Goal: Navigation & Orientation: Find specific page/section

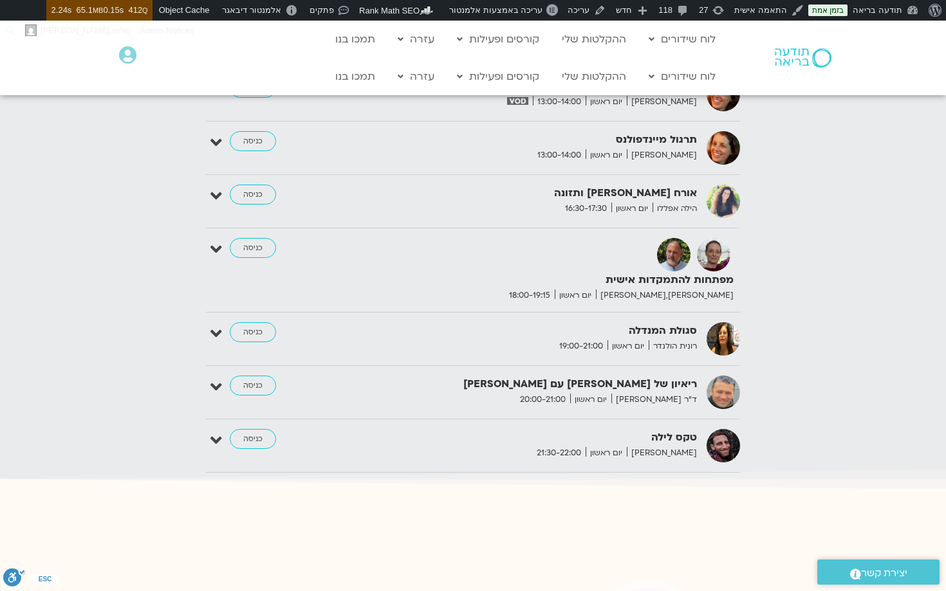
scroll to position [1721, 0]
click at [244, 440] on link "כניסה" at bounding box center [253, 438] width 46 height 21
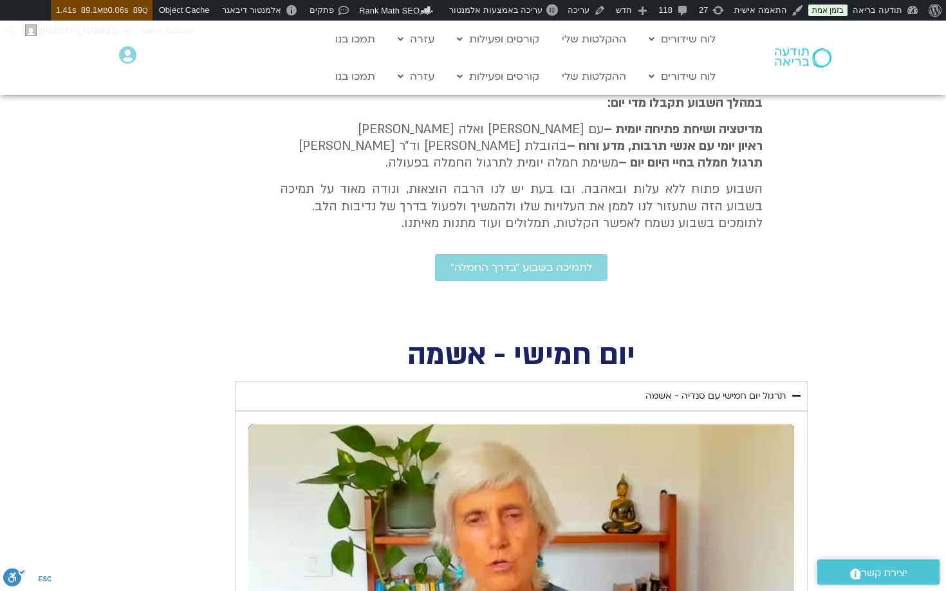
scroll to position [184, 0]
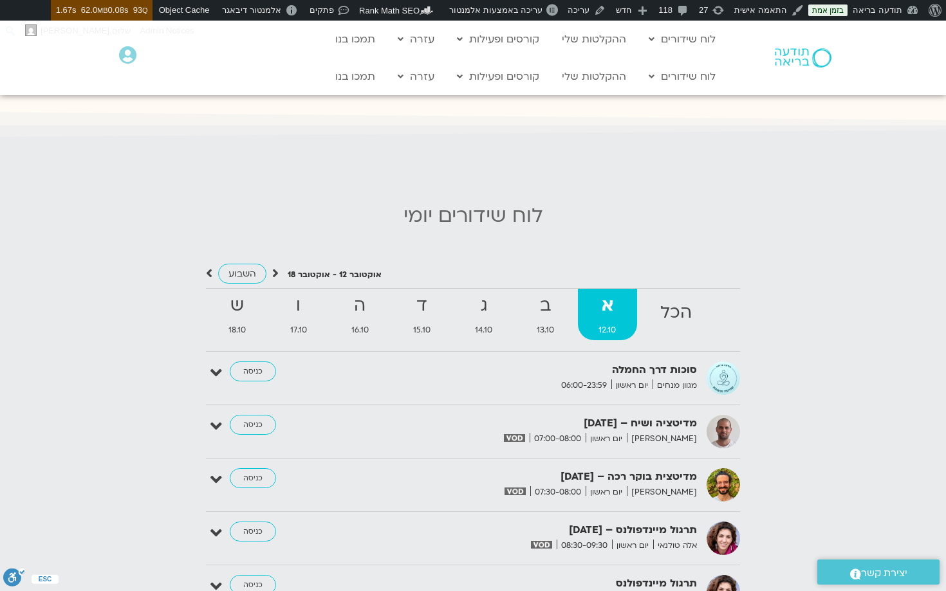
scroll to position [1124, 0]
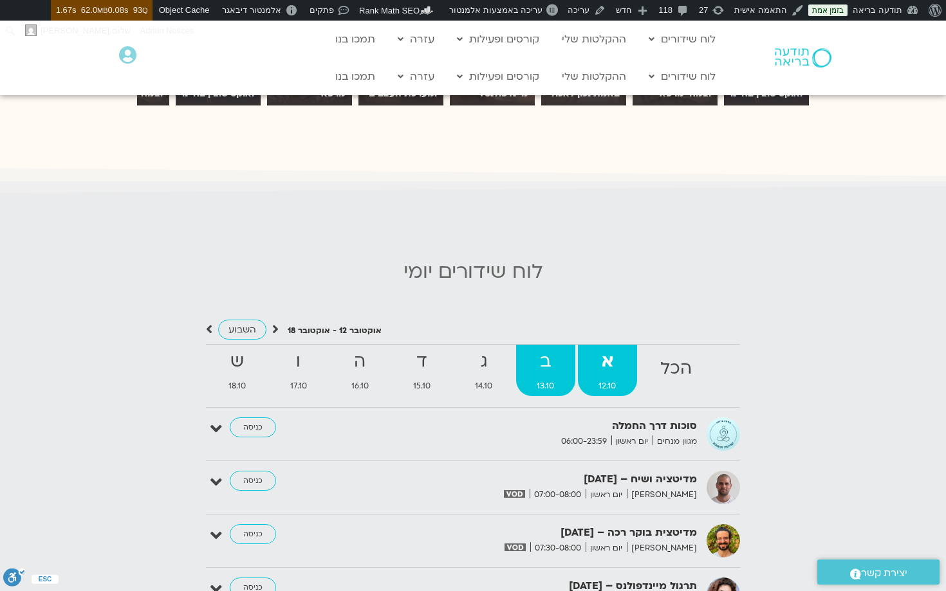
click at [547, 347] on strong "ב" at bounding box center [545, 361] width 59 height 29
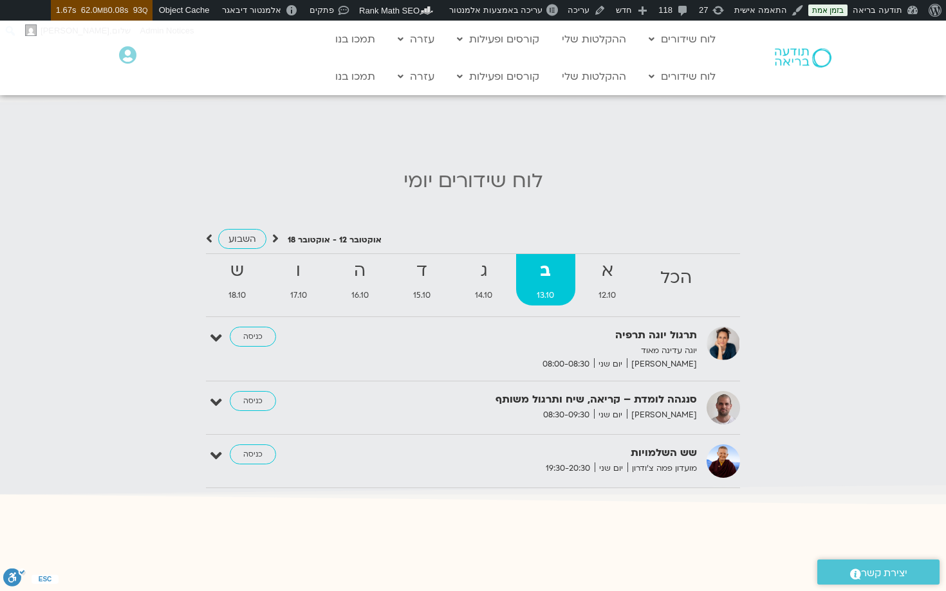
scroll to position [1193, 0]
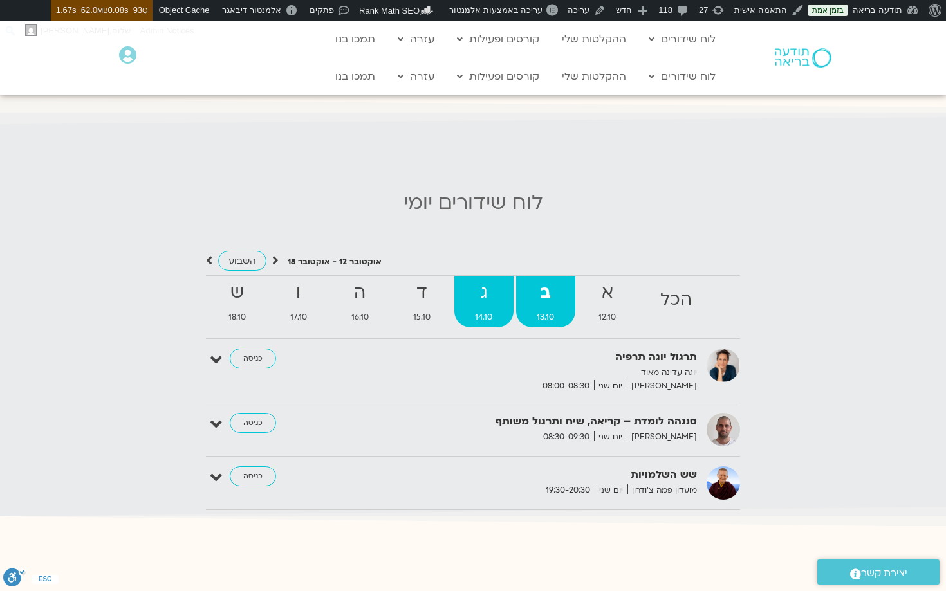
click at [477, 294] on strong "ג" at bounding box center [483, 293] width 59 height 29
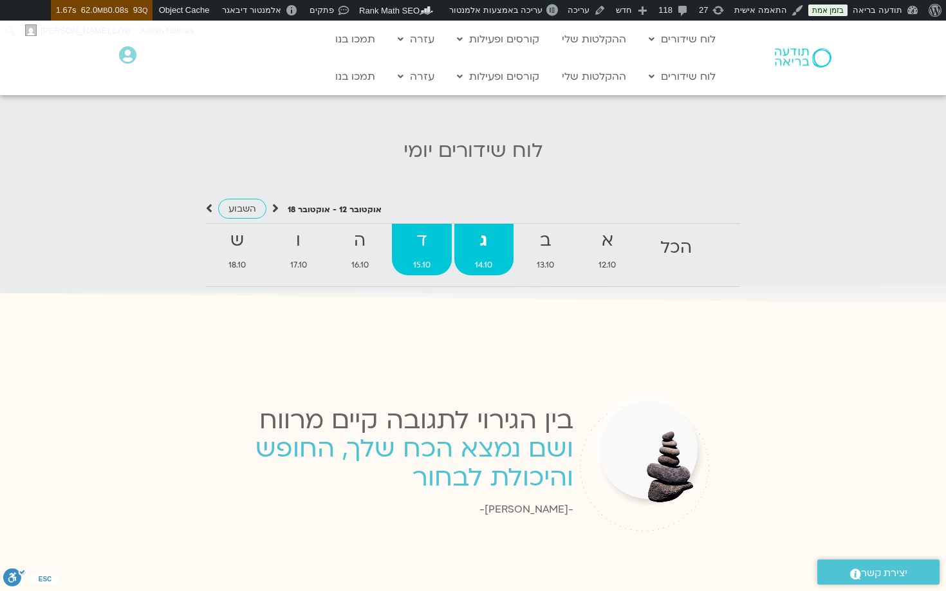
scroll to position [1241, 0]
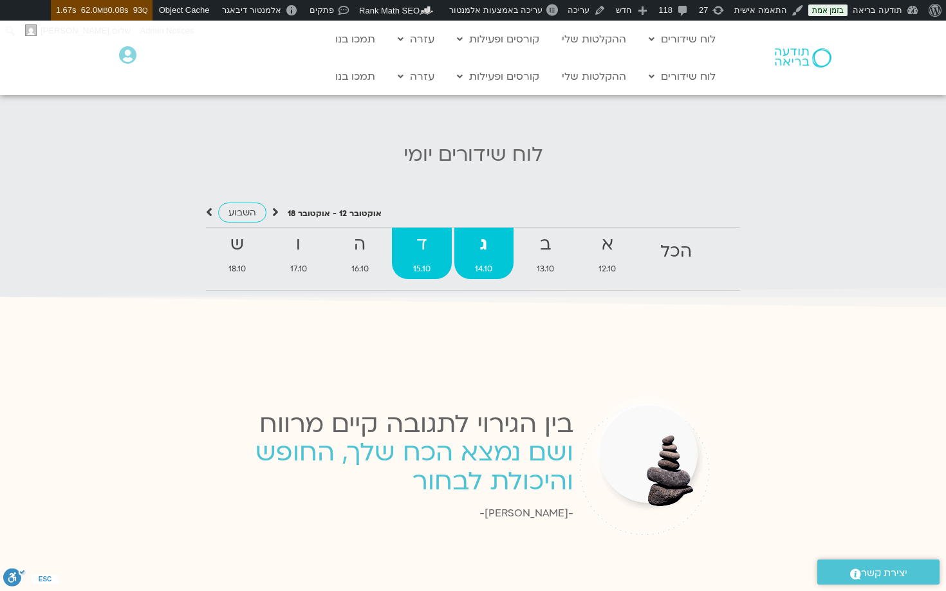
click at [419, 243] on strong "ד" at bounding box center [421, 244] width 59 height 29
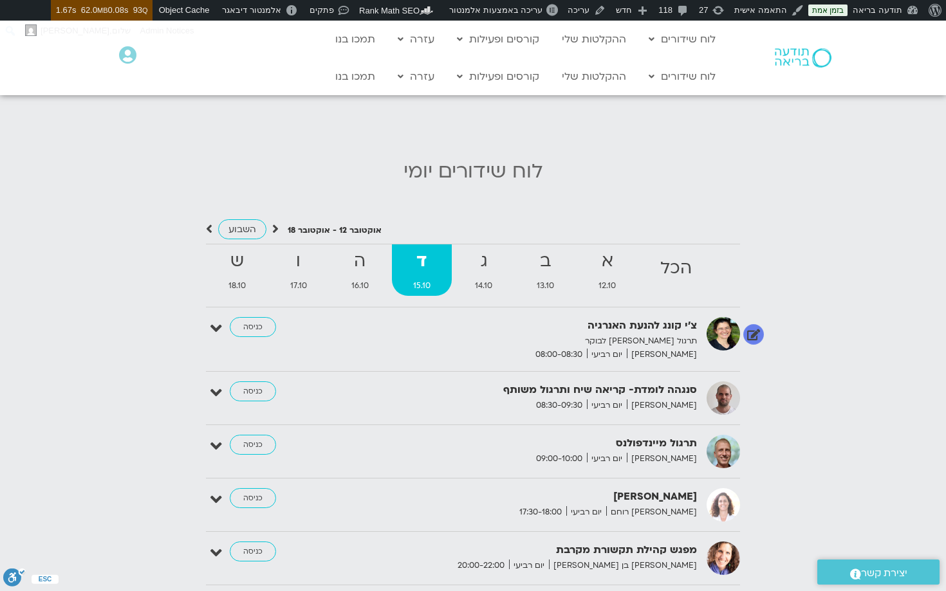
scroll to position [1213, 0]
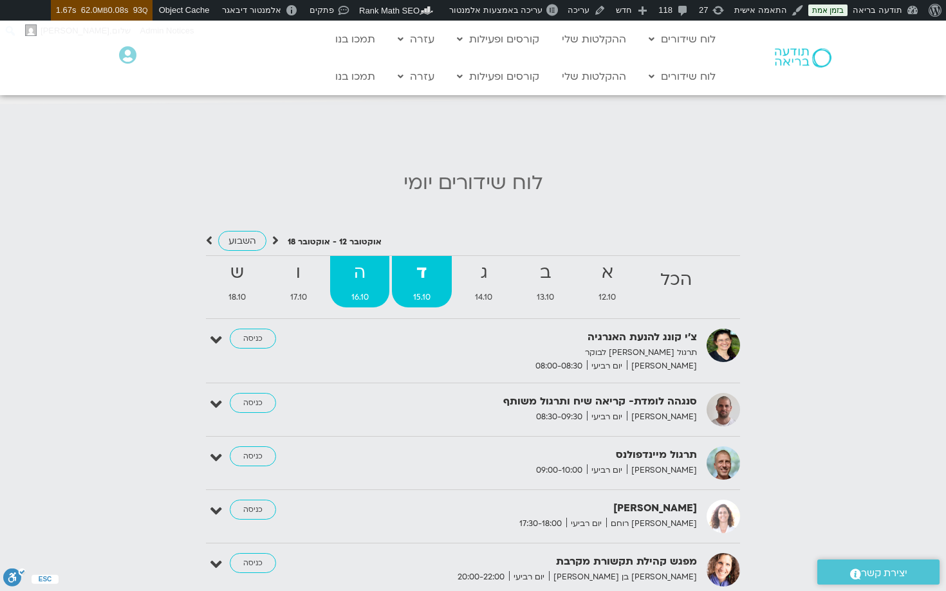
click at [356, 271] on strong "ה" at bounding box center [359, 273] width 59 height 29
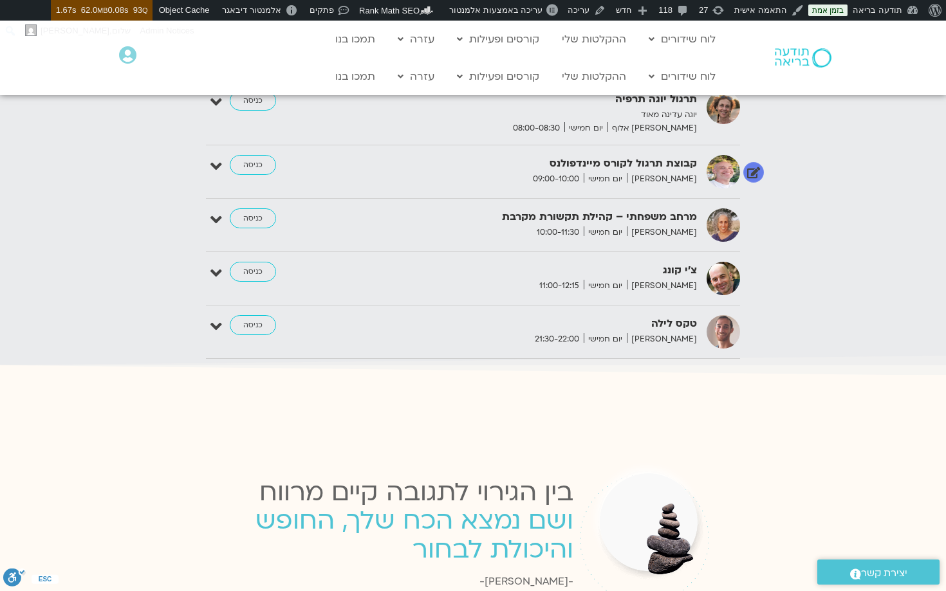
scroll to position [1503, 0]
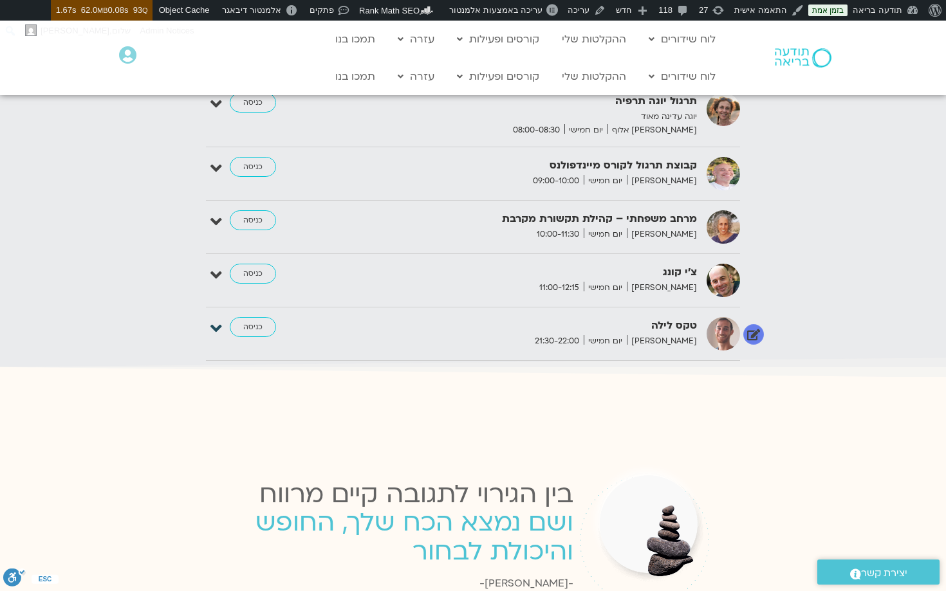
click at [214, 320] on icon at bounding box center [216, 329] width 12 height 18
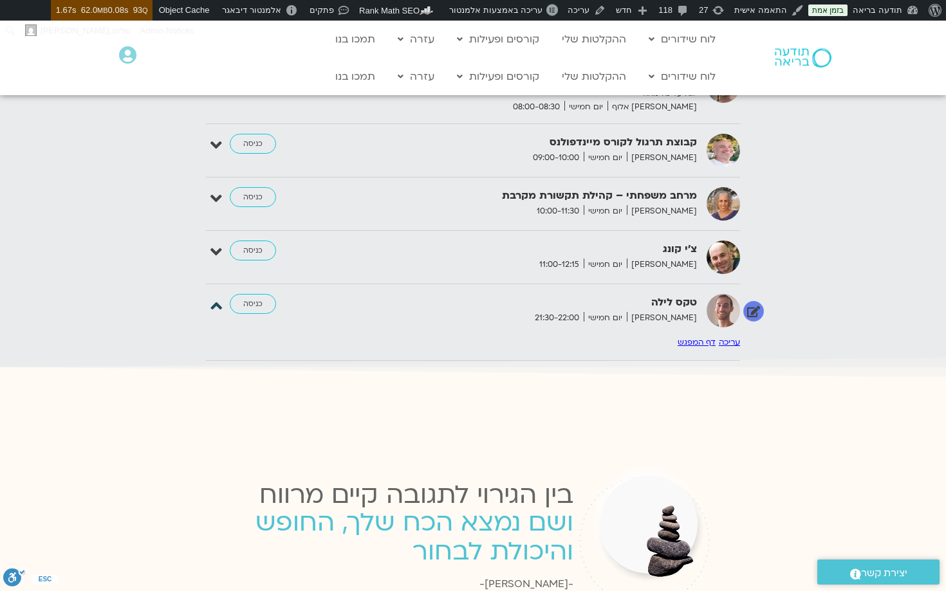
scroll to position [1526, 0]
click at [724, 303] on img at bounding box center [722, 309] width 33 height 33
click at [723, 303] on img at bounding box center [722, 309] width 33 height 33
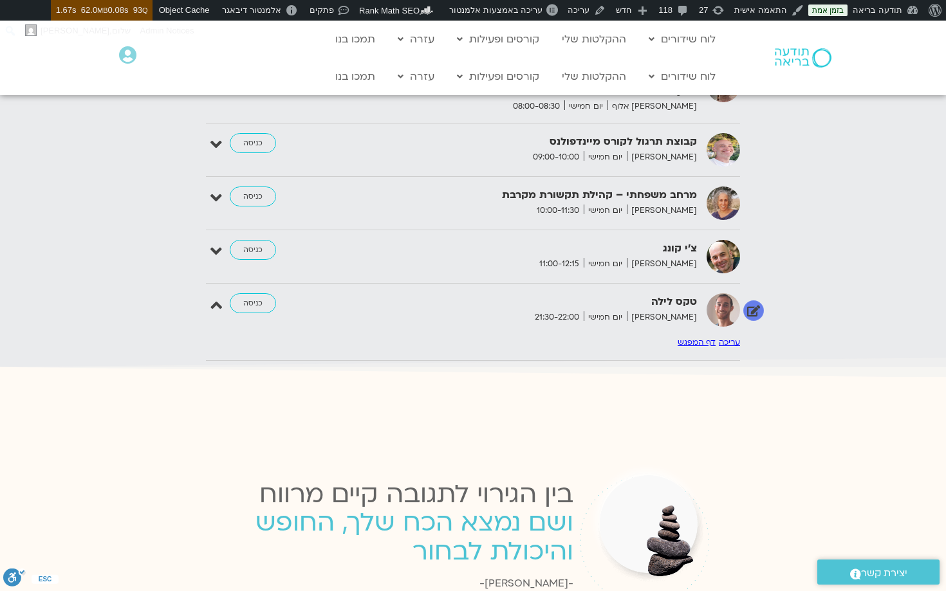
click at [668, 311] on span "[PERSON_NAME]" at bounding box center [662, 318] width 70 height 14
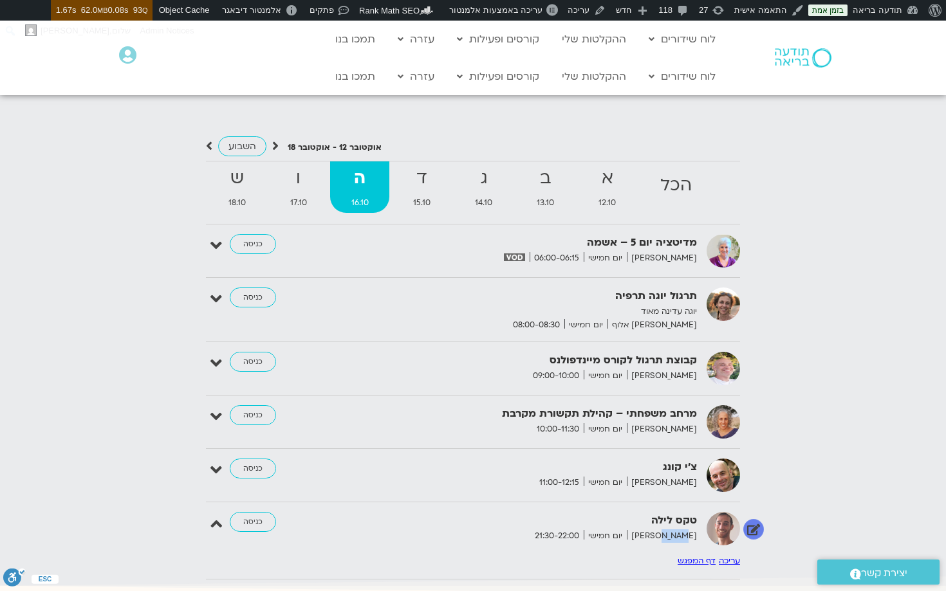
scroll to position [1304, 0]
